Goal: Information Seeking & Learning: Find specific fact

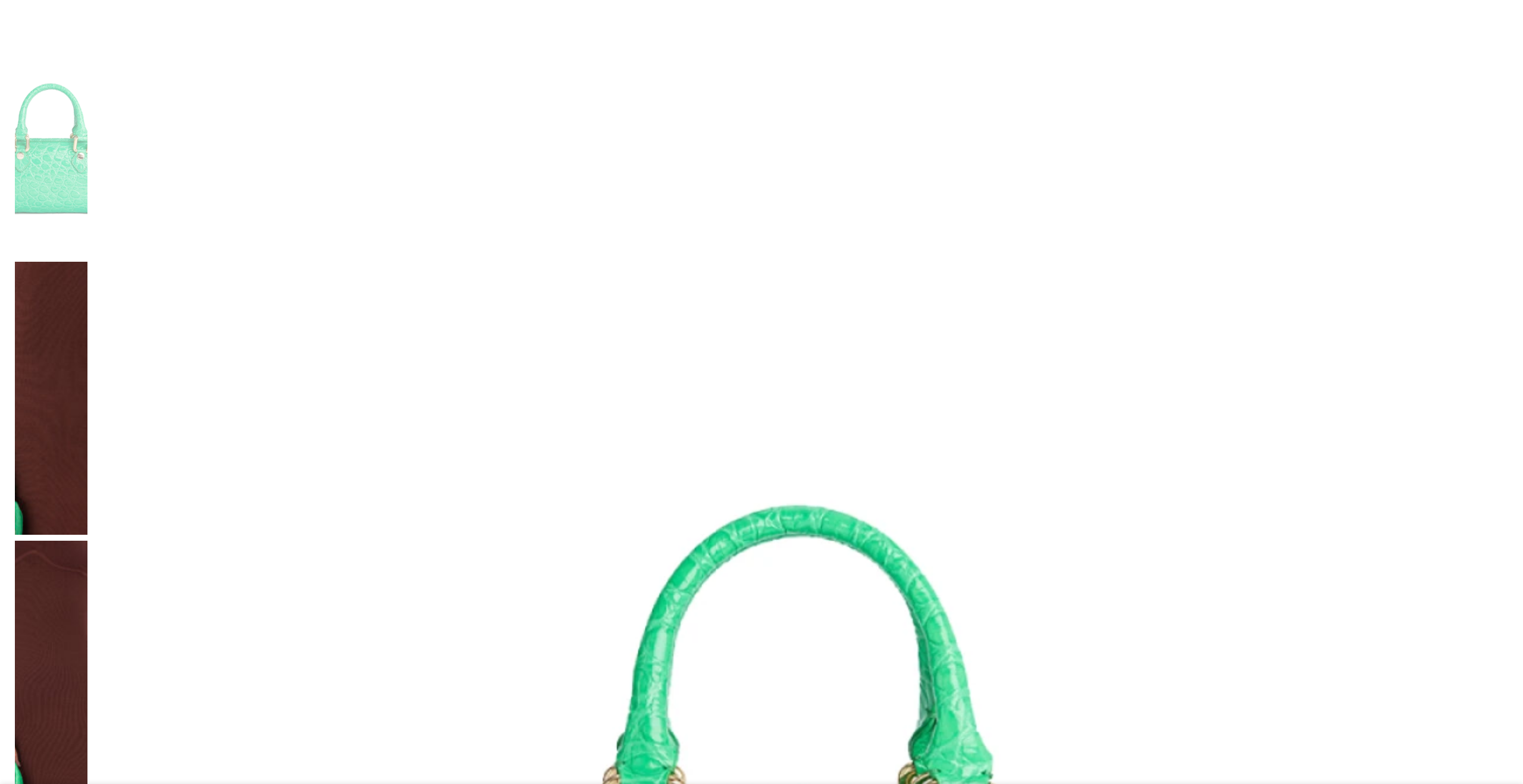
scroll to position [241, 0]
drag, startPoint x: 695, startPoint y: 553, endPoint x: 845, endPoint y: 552, distance: 150.0
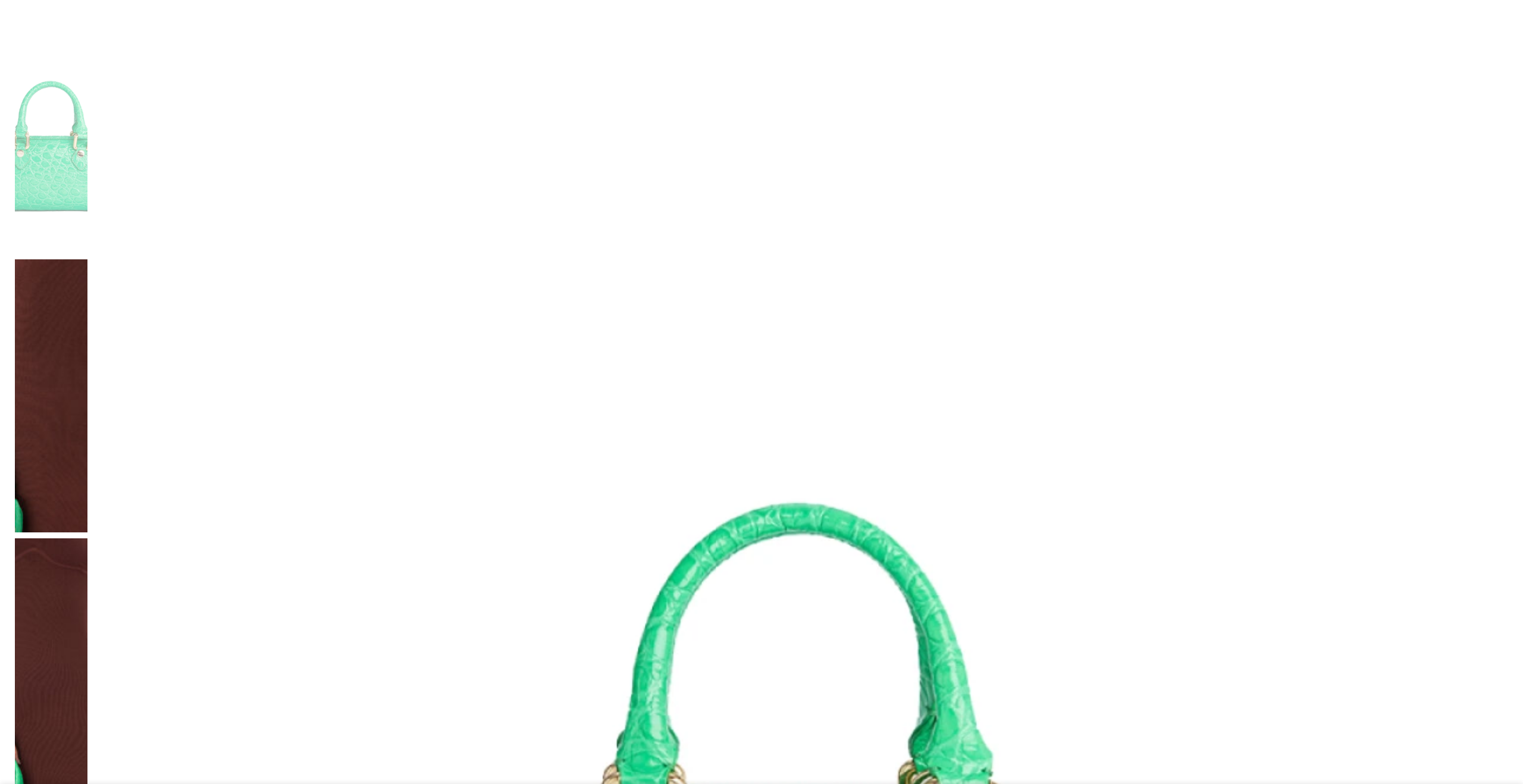
copy p "Depth 9 cm · Height 15 cm · Width 18 cm"
click at [714, 193] on img at bounding box center [801, 688] width 1415 height 1414
